Goal: Task Accomplishment & Management: Manage account settings

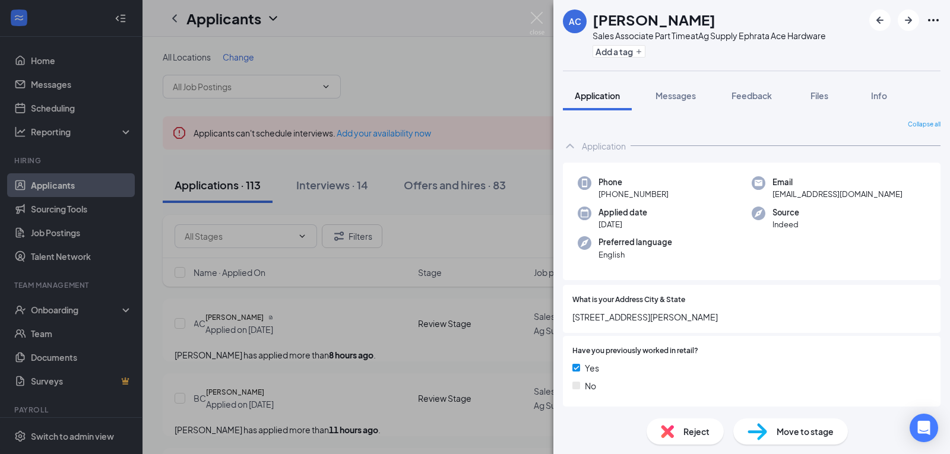
click at [477, 90] on div "AC [PERSON_NAME] Sales Associate Part Time at Ag Supply Ephrata Ace Hardware Ad…" at bounding box center [475, 227] width 950 height 454
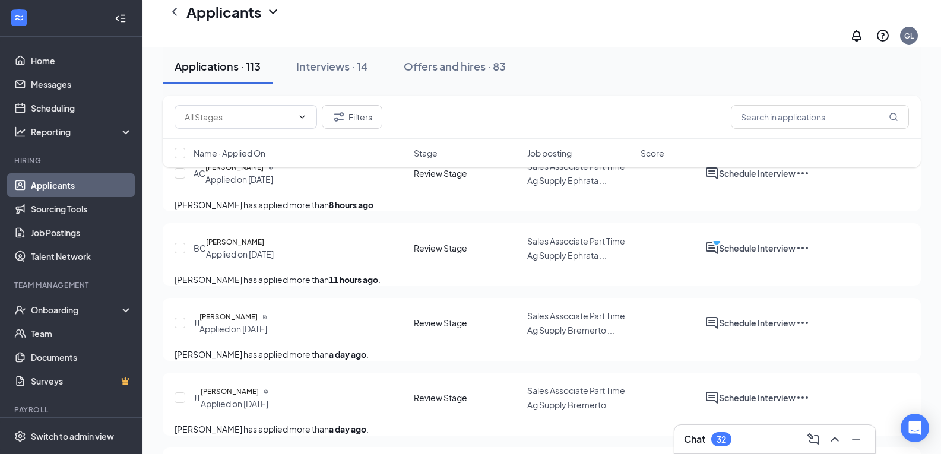
scroll to position [178, 0]
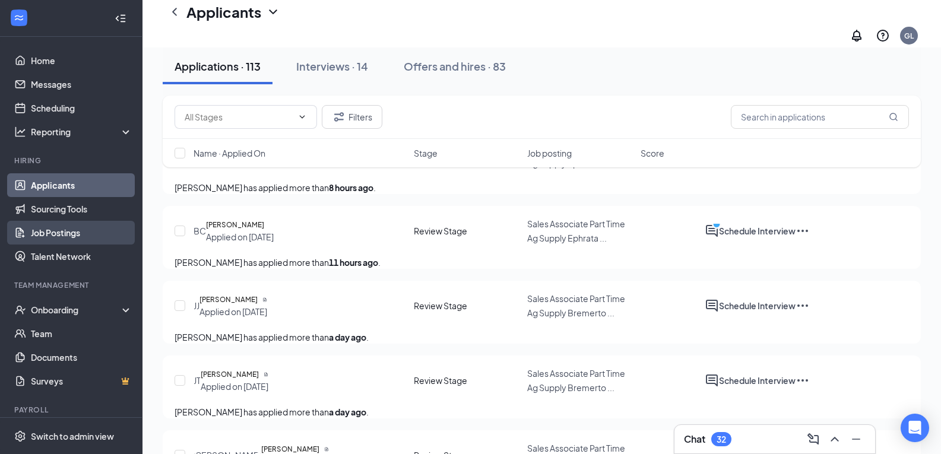
click at [61, 229] on link "Job Postings" at bounding box center [82, 233] width 102 height 24
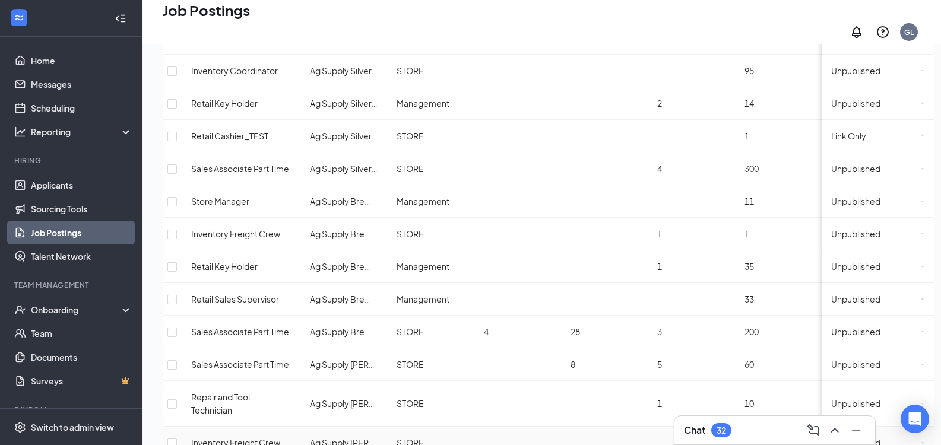
scroll to position [475, 0]
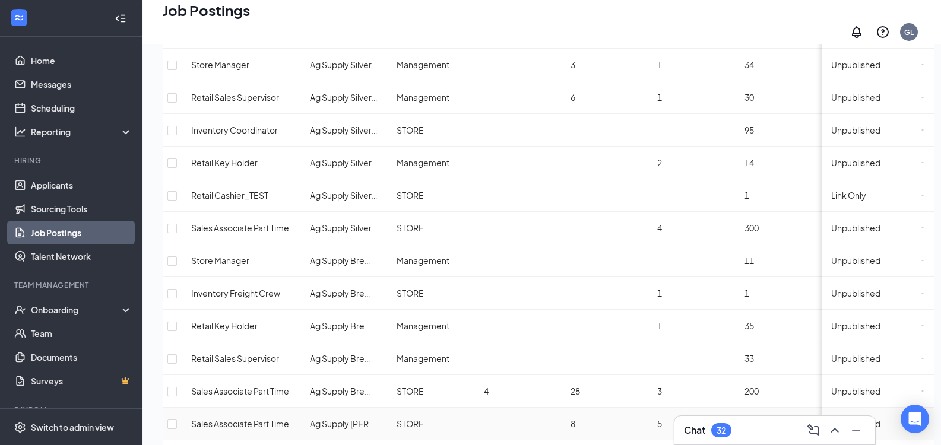
click at [851, 419] on span "Unpublished" at bounding box center [855, 424] width 49 height 11
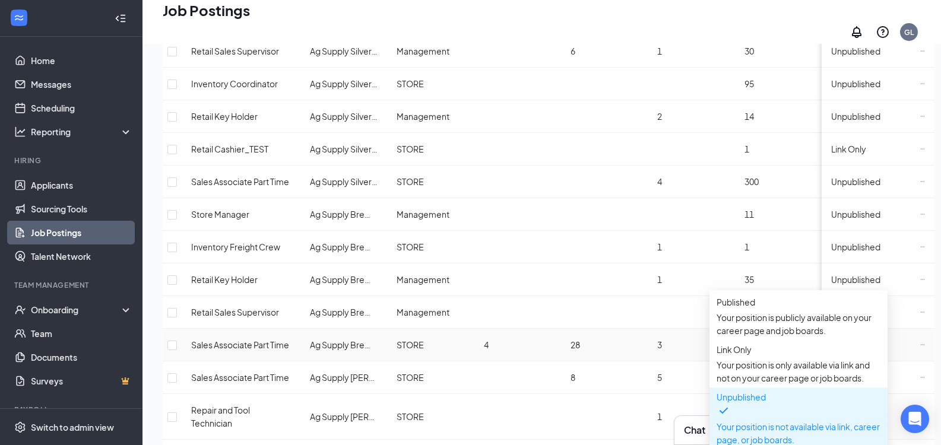
scroll to position [594, 0]
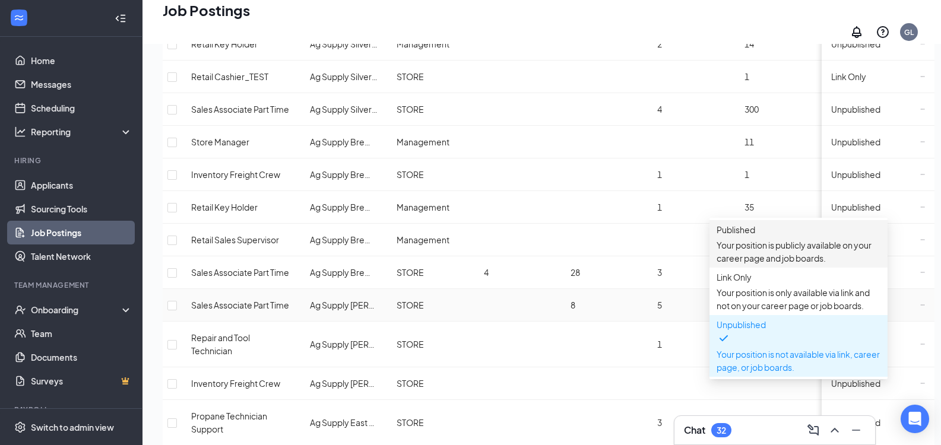
click at [738, 245] on p "Your position is publicly available on your career page and job boards." at bounding box center [799, 252] width 164 height 26
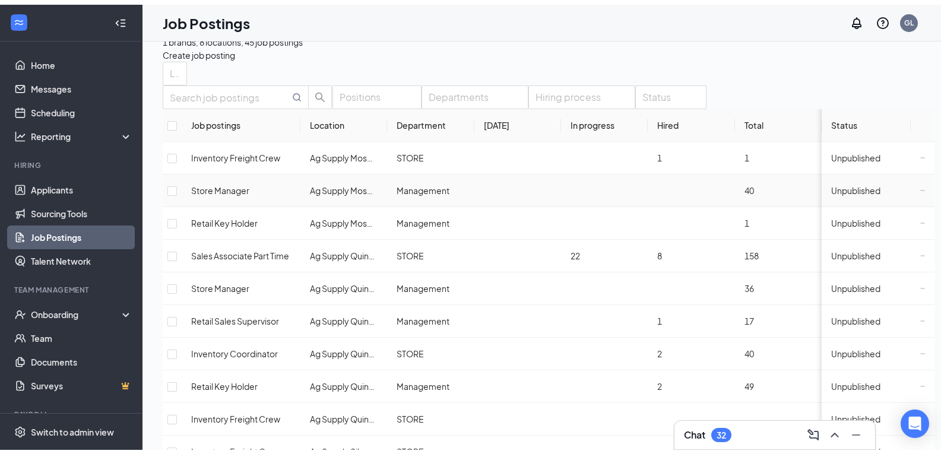
scroll to position [0, 0]
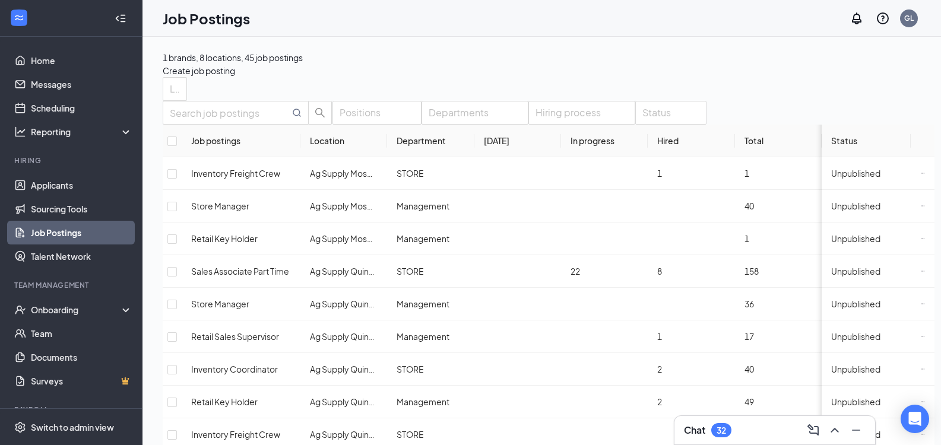
click at [404, 96] on div "Locations" at bounding box center [549, 89] width 772 height 24
click at [33, 185] on link "Applicants" at bounding box center [82, 185] width 102 height 24
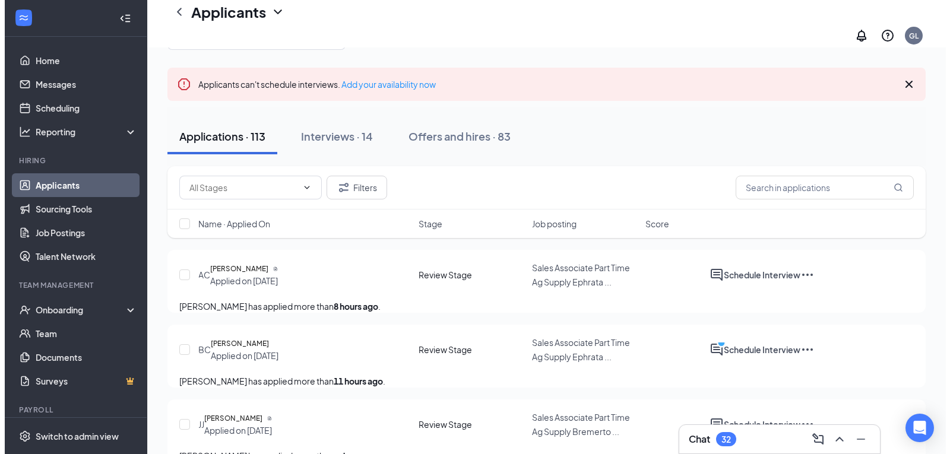
scroll to position [119, 0]
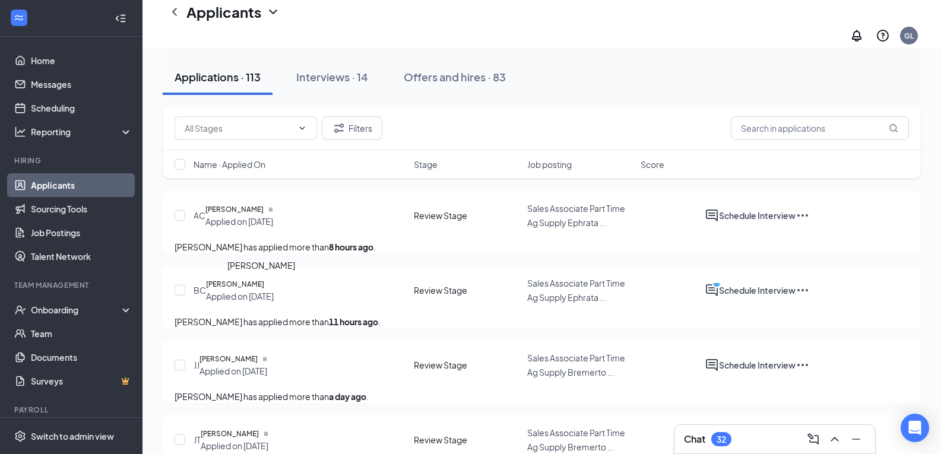
click at [245, 290] on h5 "[PERSON_NAME]" at bounding box center [235, 284] width 58 height 12
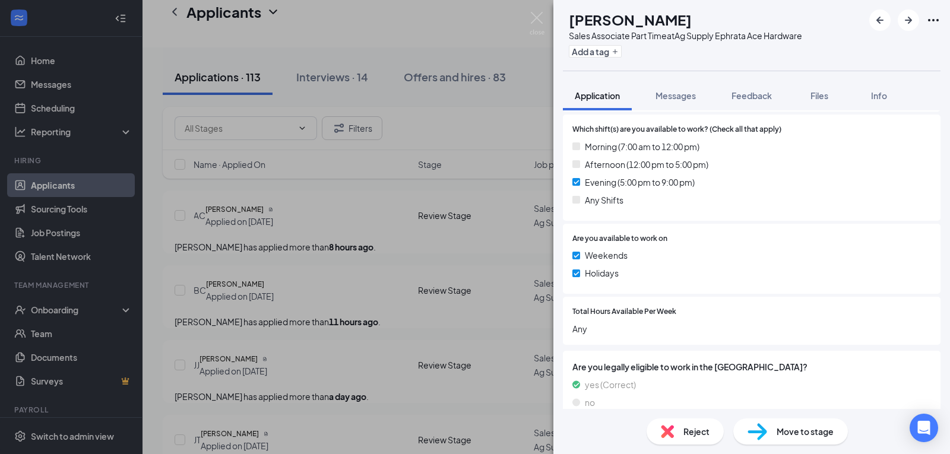
scroll to position [416, 0]
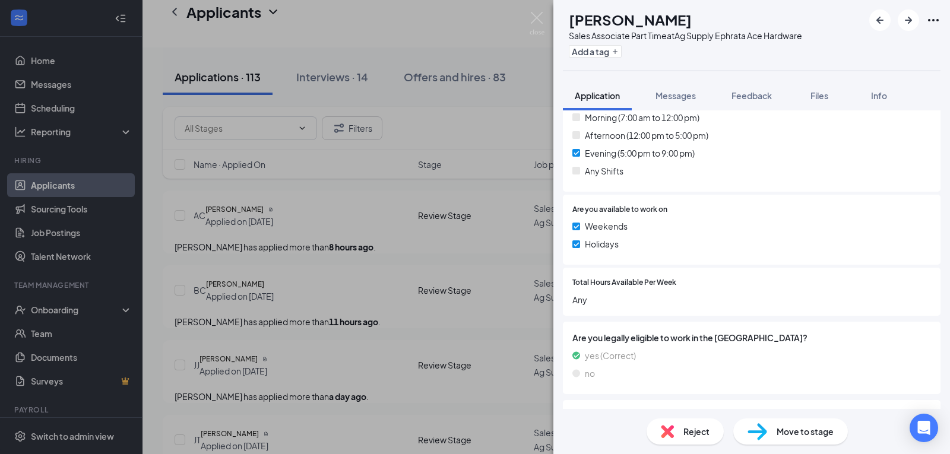
click at [695, 432] on span "Reject" at bounding box center [696, 431] width 26 height 13
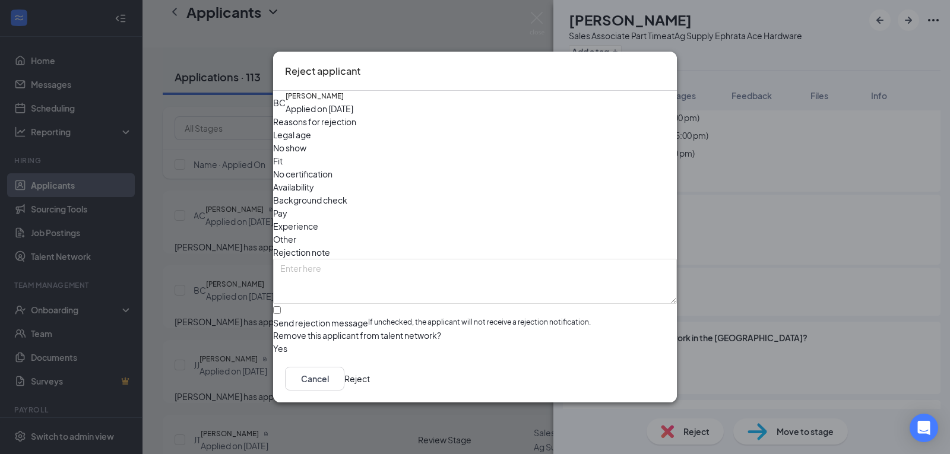
click at [314, 180] on span "Availability" at bounding box center [293, 186] width 41 height 13
click at [281, 306] on input "Send rejection message If unchecked, the applicant will not receive a rejection…" at bounding box center [277, 310] width 8 height 8
checkbox input "true"
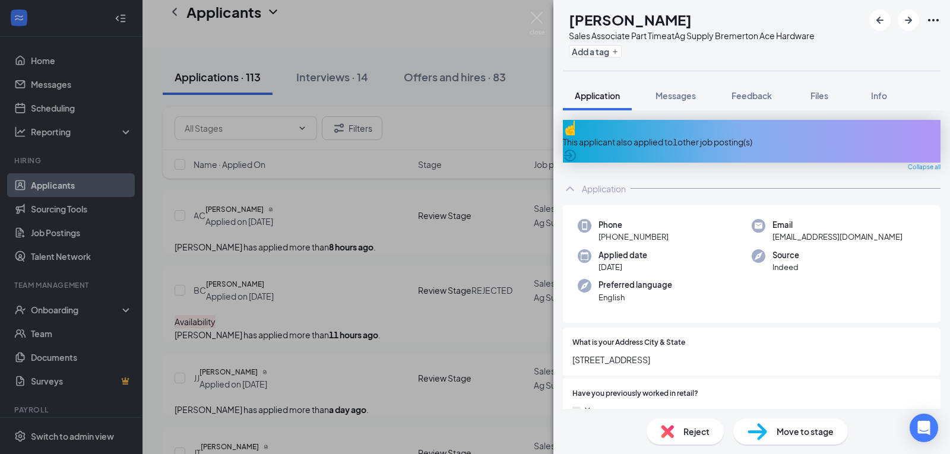
drag, startPoint x: 356, startPoint y: 213, endPoint x: 405, endPoint y: 262, distance: 69.7
click at [356, 213] on div "[PERSON_NAME] [PERSON_NAME] Sales Associate Part Time at Ag Supply Bremerton Ac…" at bounding box center [475, 227] width 950 height 454
click at [351, 253] on div "[PERSON_NAME] has applied more than 8 hours ago ." at bounding box center [546, 246] width 743 height 13
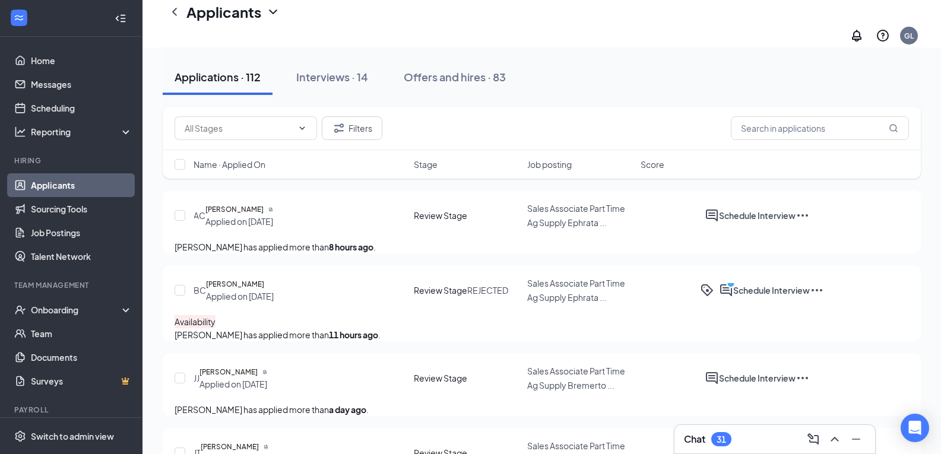
click at [351, 253] on div "[PERSON_NAME] has applied more than 8 hours ago ." at bounding box center [542, 246] width 734 height 13
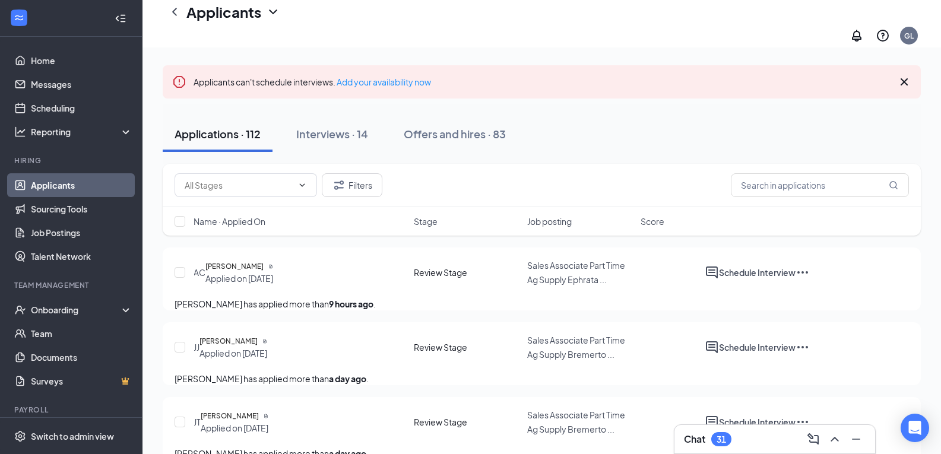
scroll to position [59, 0]
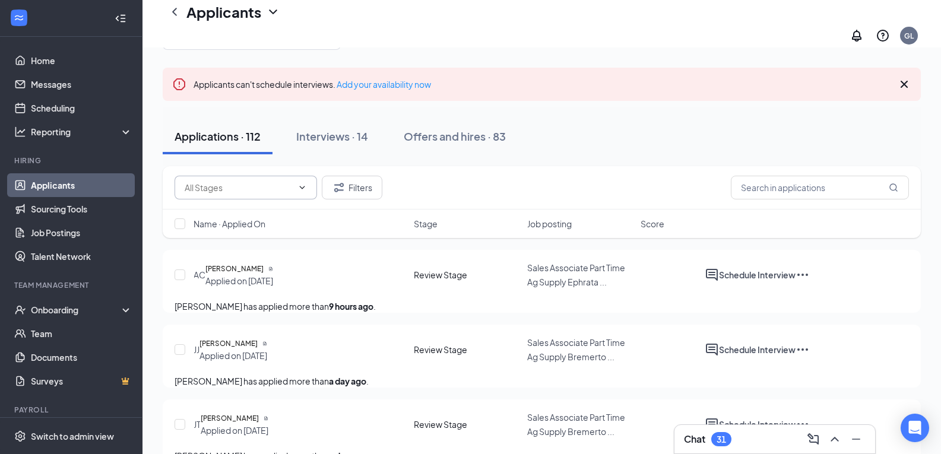
click at [189, 181] on input "text" at bounding box center [239, 187] width 108 height 13
click at [366, 251] on div "AC [PERSON_NAME] Applied on [DATE] Review Stage Sales Associate Part Time Ag Su…" at bounding box center [542, 281] width 758 height 63
click at [190, 181] on input "text" at bounding box center [239, 187] width 108 height 13
click at [454, 176] on div "Filters" at bounding box center [542, 188] width 734 height 24
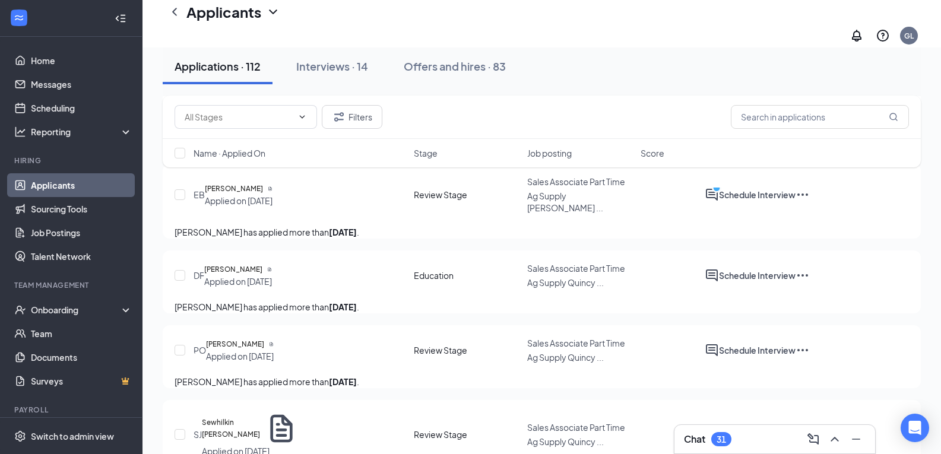
scroll to position [594, 0]
click at [340, 69] on div "Interviews · 14" at bounding box center [332, 66] width 72 height 15
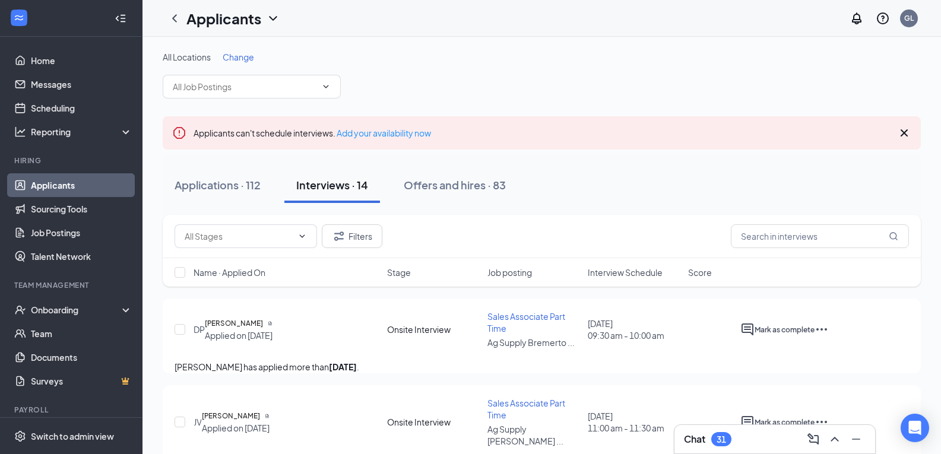
click at [560, 186] on div "Applications · 112 Interviews · 14 Offers and hires · 83" at bounding box center [542, 185] width 758 height 36
